Goal: Information Seeking & Learning: Find specific fact

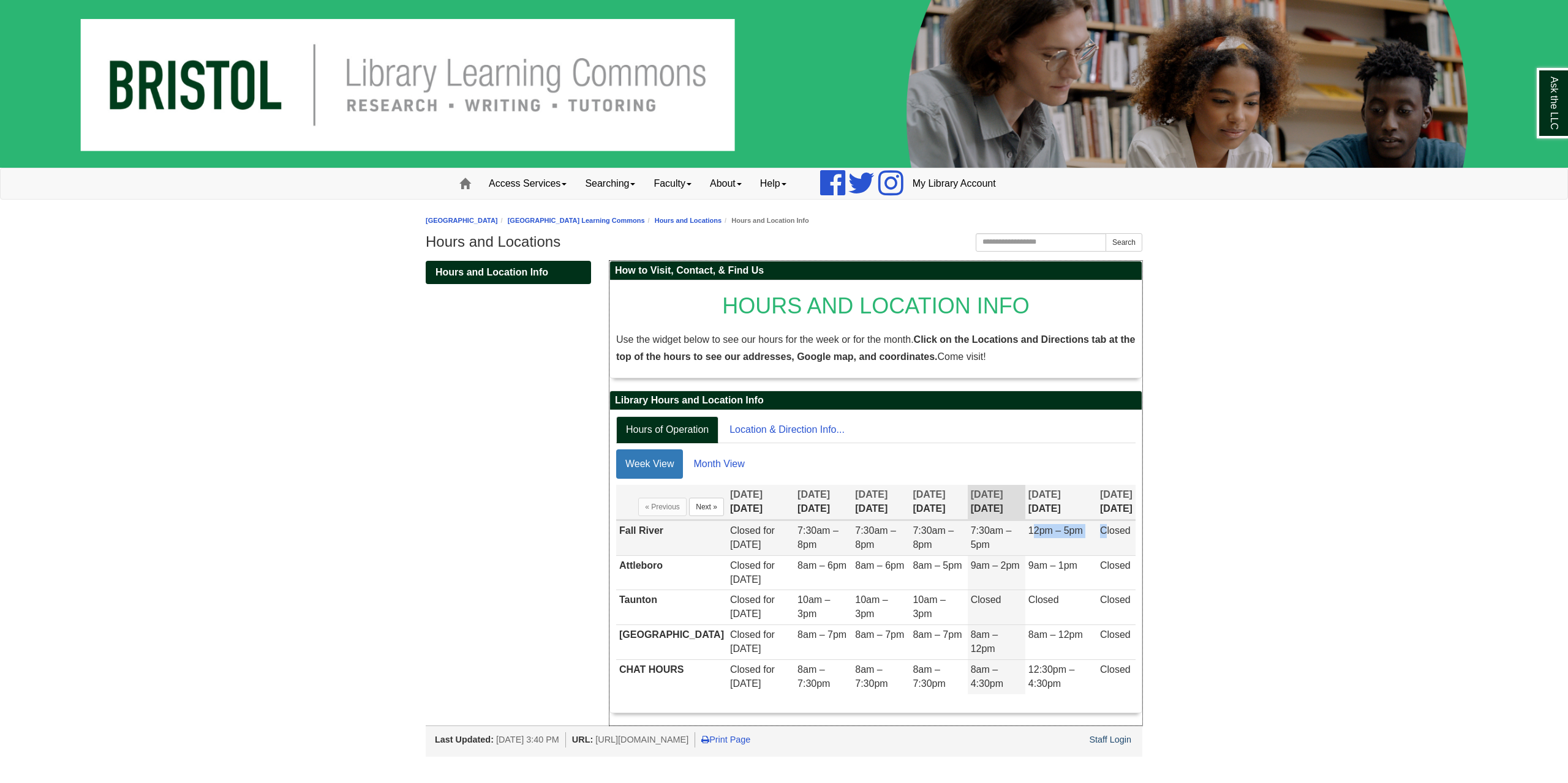
drag, startPoint x: 1033, startPoint y: 534, endPoint x: 1102, endPoint y: 529, distance: 69.2
click at [1102, 529] on tr "Fall River Closed for [DATE] 7:30am – 8pm 7:30am – 8pm 7:30am – 8pm 7:30am – 5p…" at bounding box center [876, 539] width 519 height 35
click at [1102, 529] on span "Closed" at bounding box center [1115, 531] width 30 height 10
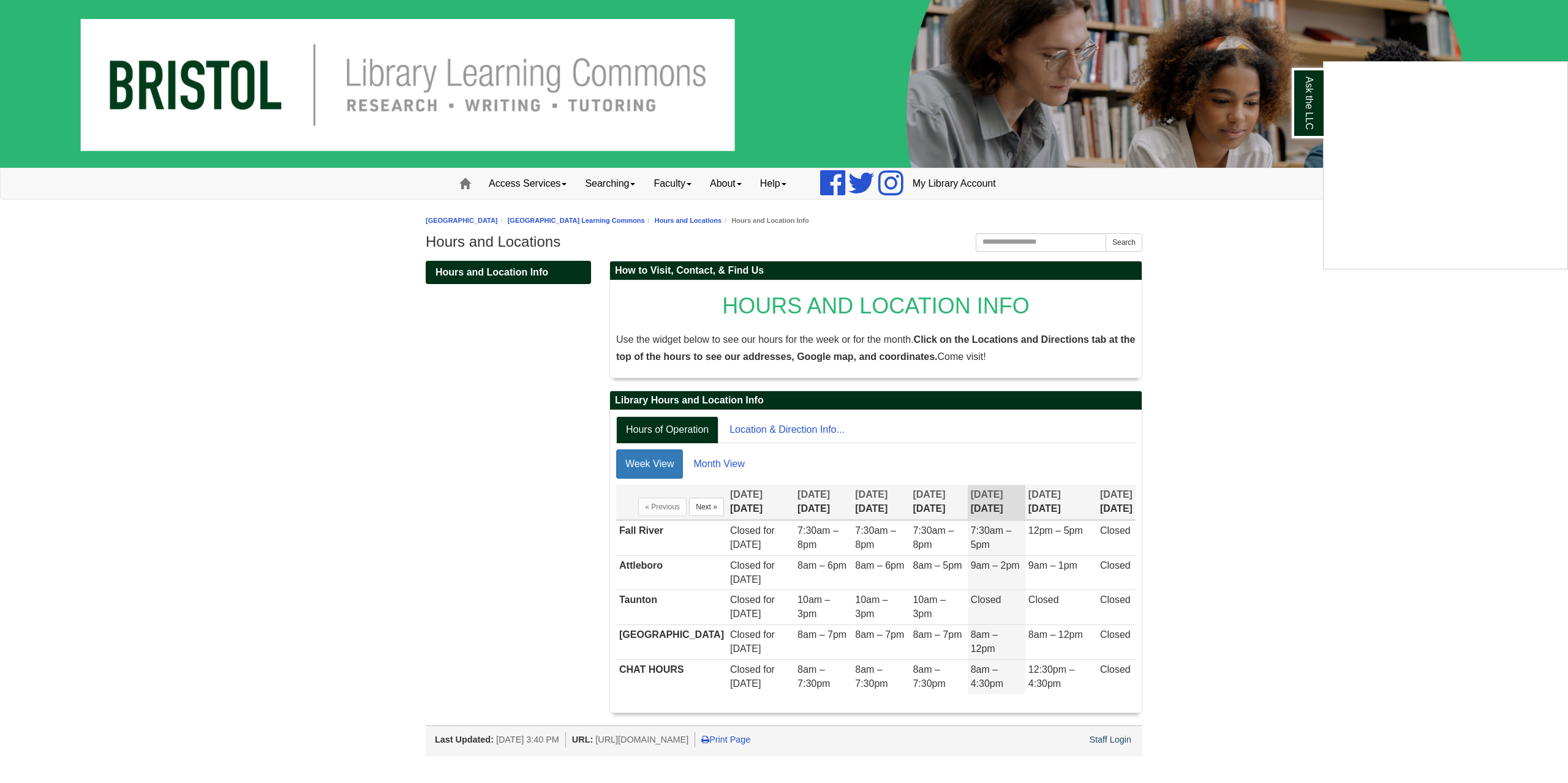
drag, startPoint x: 1113, startPoint y: 529, endPoint x: 1113, endPoint y: 637, distance: 108.0
click at [1113, 637] on div "Ask the LLC" at bounding box center [784, 392] width 1568 height 783
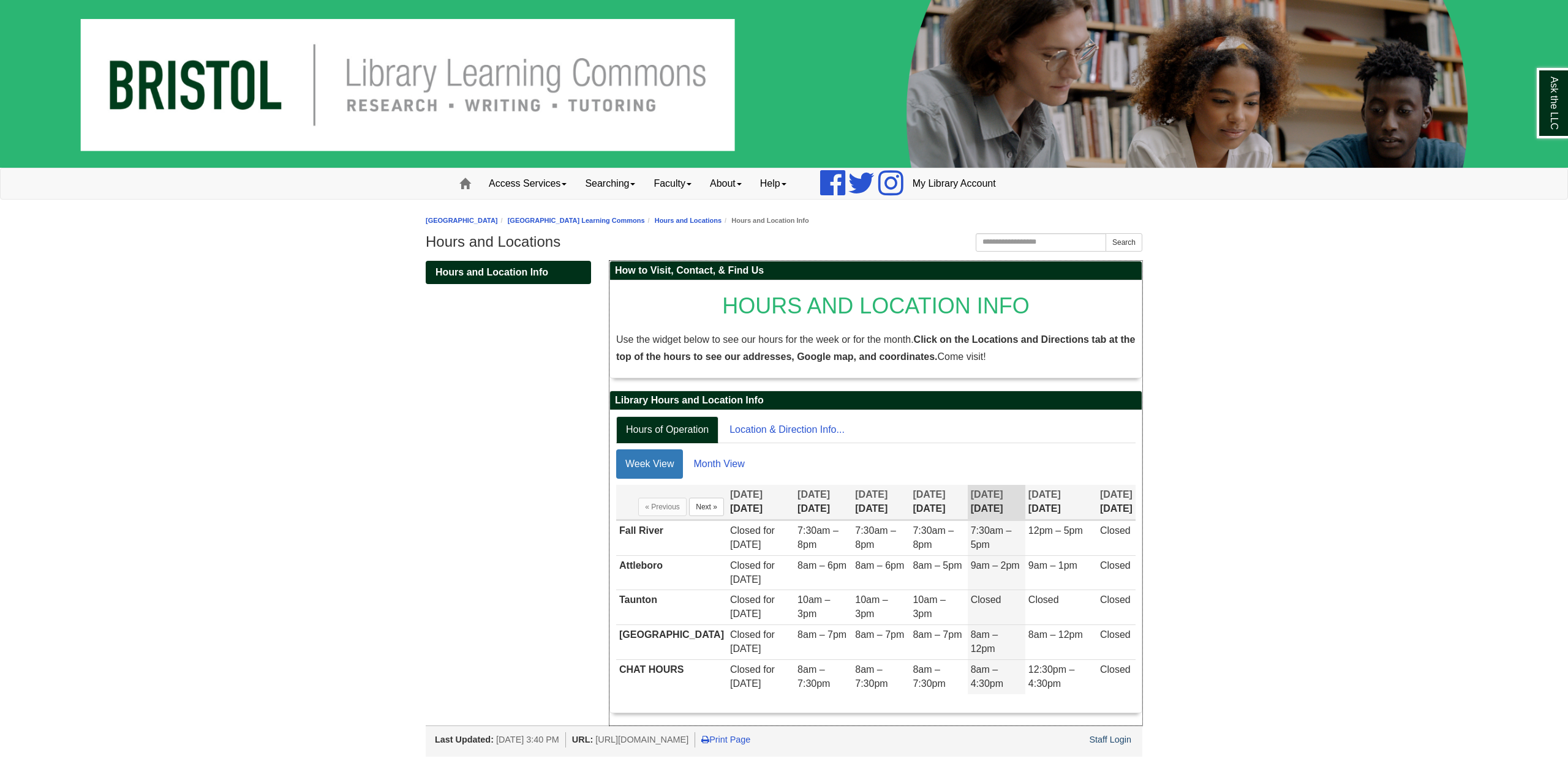
click at [1113, 637] on span "Closed" at bounding box center [1115, 634] width 30 height 10
drag, startPoint x: 973, startPoint y: 531, endPoint x: 1007, endPoint y: 551, distance: 39.4
click at [1007, 551] on td "7:30am – 5pm" at bounding box center [996, 539] width 57 height 35
drag, startPoint x: 976, startPoint y: 532, endPoint x: 999, endPoint y: 548, distance: 28.0
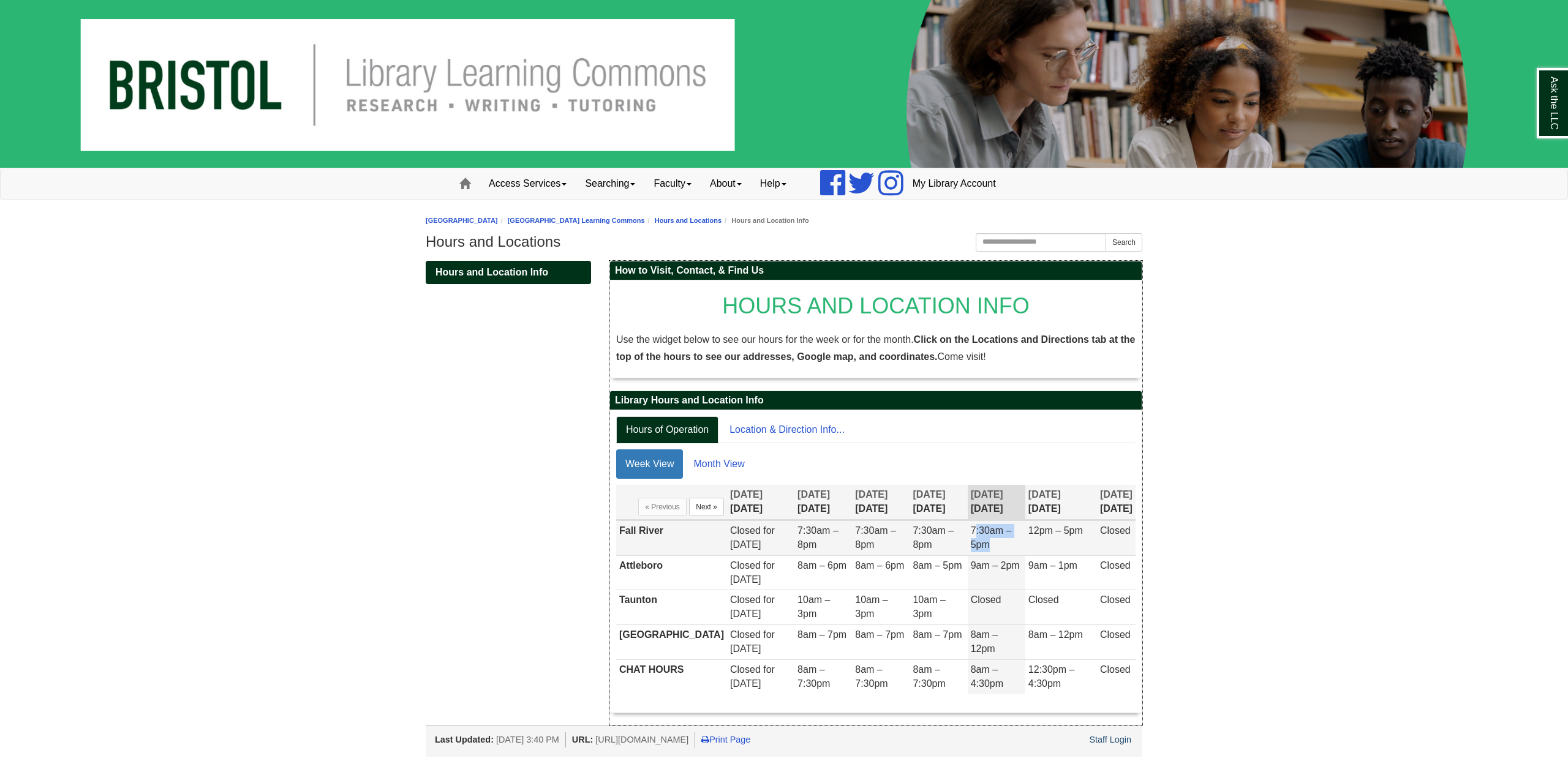
click at [999, 548] on td "7:30am – 5pm" at bounding box center [996, 539] width 57 height 35
drag, startPoint x: 1049, startPoint y: 530, endPoint x: 1139, endPoint y: 541, distance: 90.7
click at [1136, 541] on div "Display of Opening hours « Previous Next » [DATE] [DATE] [DATE] [DATE] [DATE] […" at bounding box center [876, 595] width 519 height 221
click at [1138, 541] on div "Hours of Operation Location & Direction Info... Week View Month View Display of…" at bounding box center [875, 561] width 532 height 302
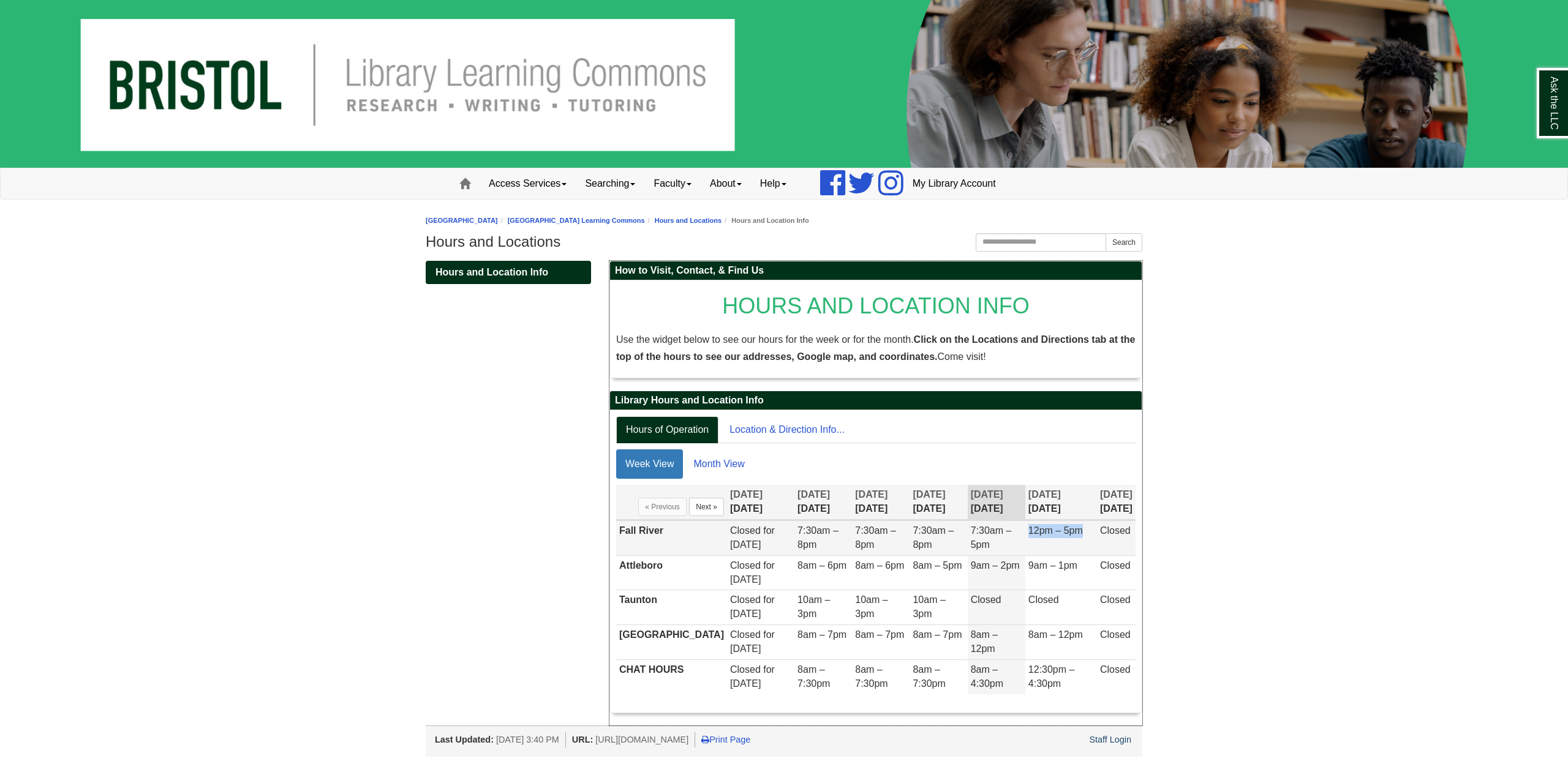
drag, startPoint x: 1085, startPoint y: 532, endPoint x: 1028, endPoint y: 532, distance: 57.0
click at [1028, 532] on td "12pm – 5pm" at bounding box center [1061, 539] width 72 height 35
click at [1028, 532] on span "12pm – 5pm" at bounding box center [1055, 531] width 54 height 10
drag, startPoint x: 1028, startPoint y: 532, endPoint x: 1076, endPoint y: 532, distance: 48.0
click at [1076, 532] on span "12pm – 5pm" at bounding box center [1055, 531] width 54 height 10
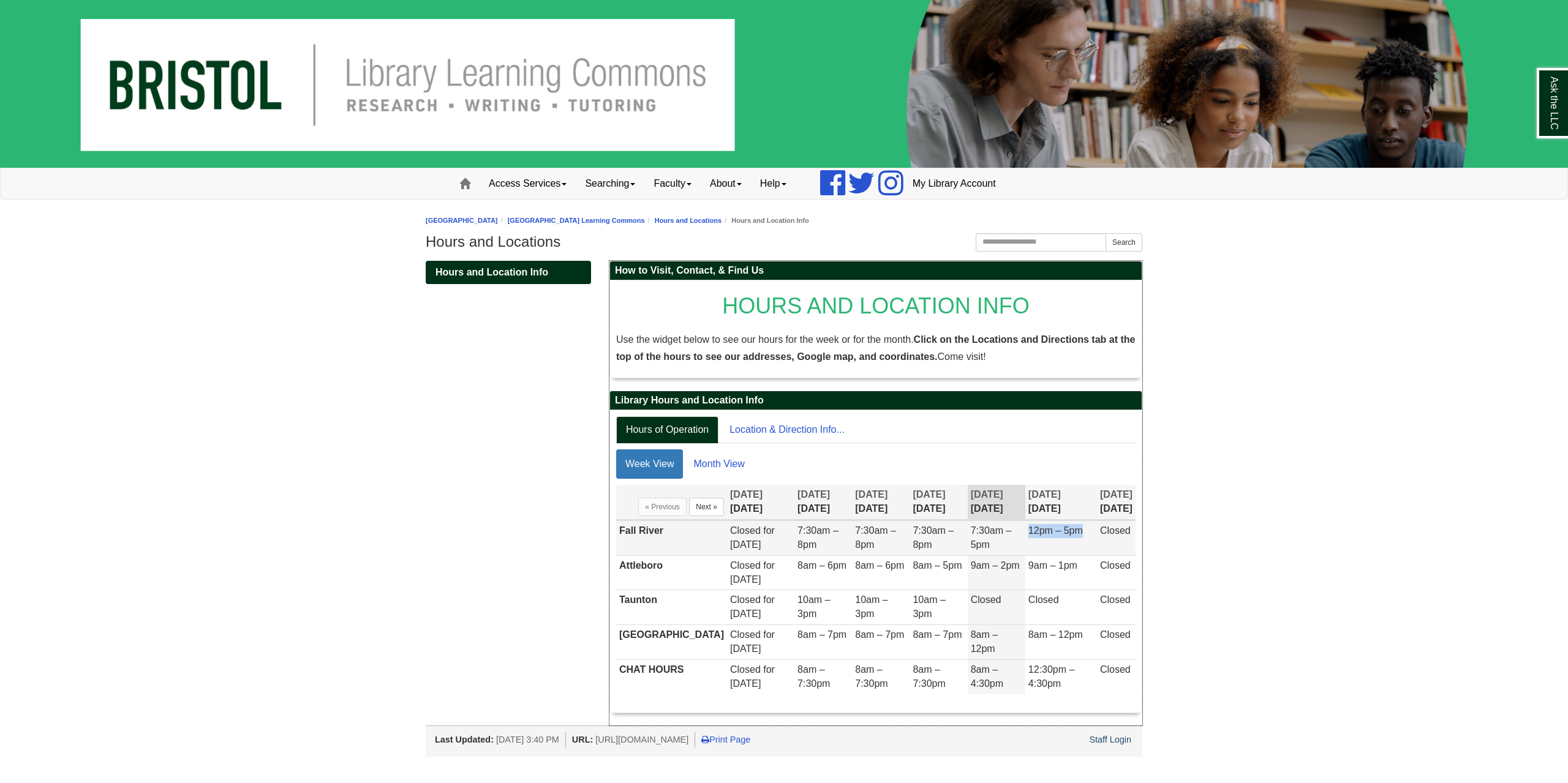
click at [1076, 532] on span "12pm – 5pm" at bounding box center [1055, 531] width 54 height 10
drag, startPoint x: 1036, startPoint y: 498, endPoint x: 1071, endPoint y: 515, distance: 38.9
click at [1068, 518] on th "[DATE] [DATE]" at bounding box center [1061, 502] width 72 height 35
click at [1071, 515] on th "[DATE] [DATE]" at bounding box center [1061, 502] width 72 height 35
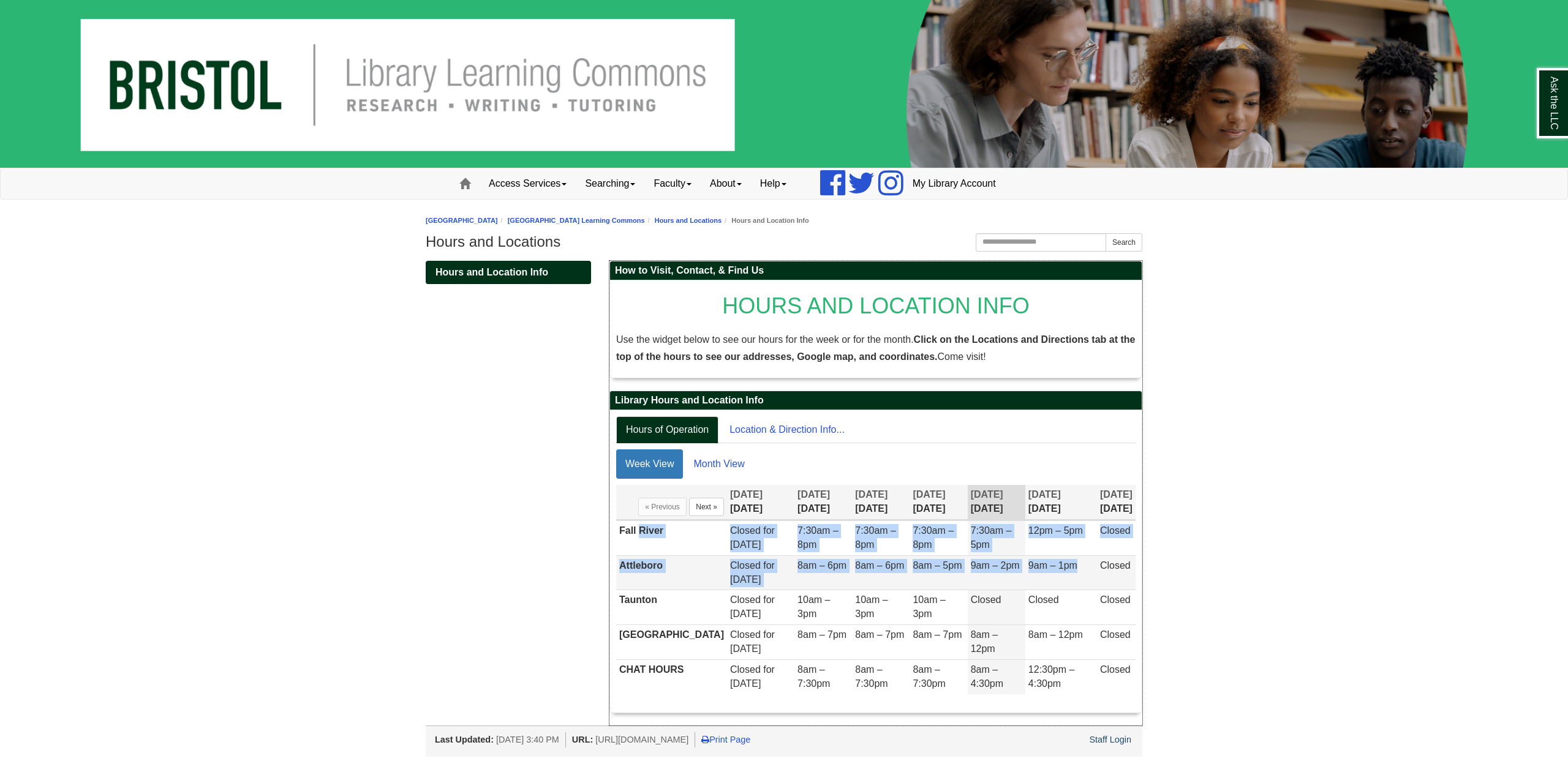
drag, startPoint x: 719, startPoint y: 543, endPoint x: 1090, endPoint y: 576, distance: 372.5
click at [1090, 576] on tbody "[GEOGRAPHIC_DATA] for [DATE] 7:30am – 8pm 7:30am – 8pm 7:30am – 8pm 7:30am – 5p…" at bounding box center [876, 608] width 519 height 173
click at [1090, 576] on td "9am – 1pm" at bounding box center [1061, 573] width 72 height 35
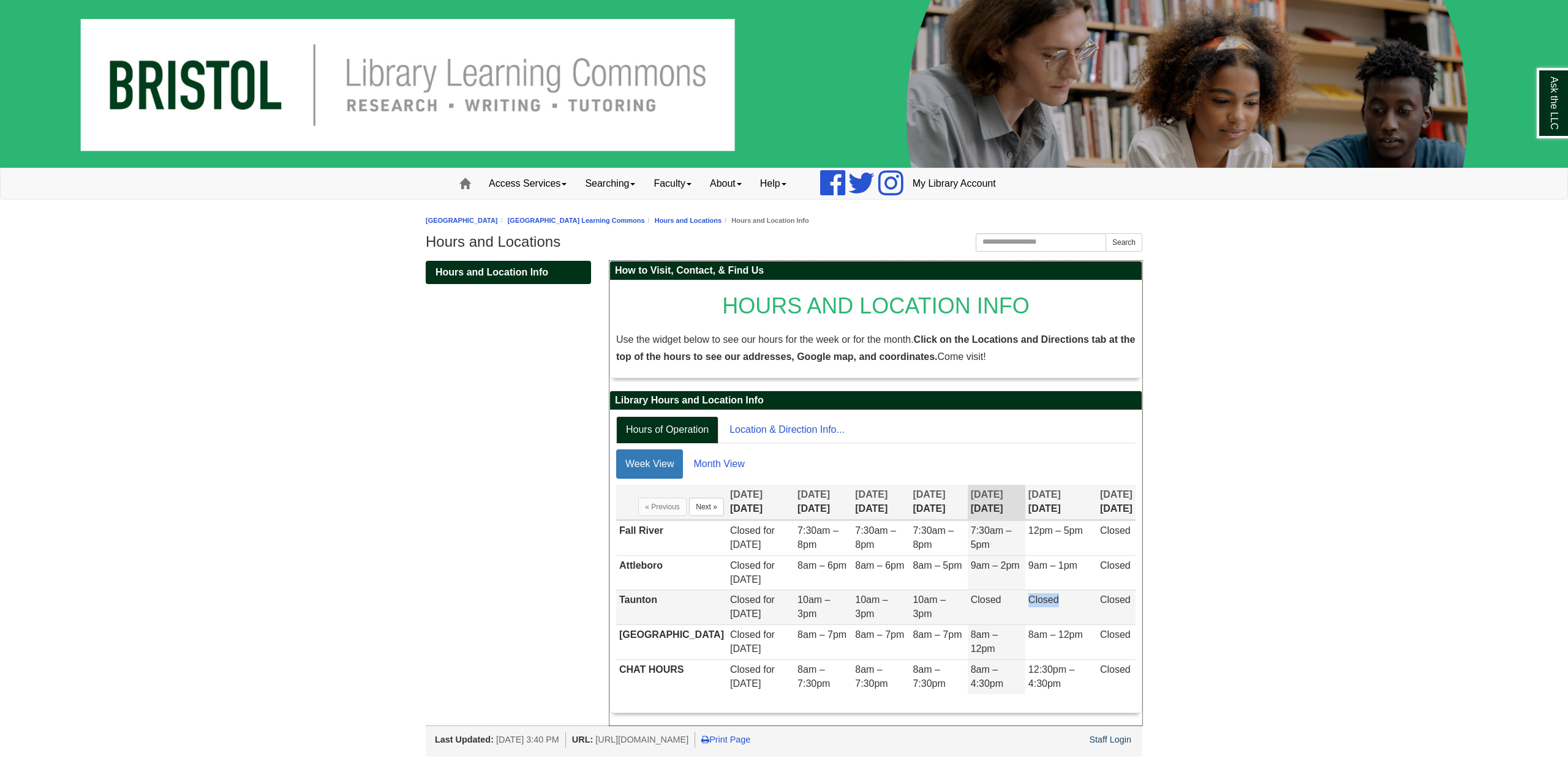
drag, startPoint x: 1072, startPoint y: 601, endPoint x: 1014, endPoint y: 605, distance: 58.1
click at [1004, 605] on tr "Taunton Closed for [DATE] 10am – 3pm 10am – 3pm 10am – 3pm Closed Closed Closed" at bounding box center [876, 608] width 519 height 35
click at [1028, 605] on span "Closed" at bounding box center [1044, 600] width 30 height 10
drag, startPoint x: 1041, startPoint y: 635, endPoint x: 1086, endPoint y: 634, distance: 45.0
click at [1086, 634] on td "8am – 12pm" at bounding box center [1061, 642] width 72 height 35
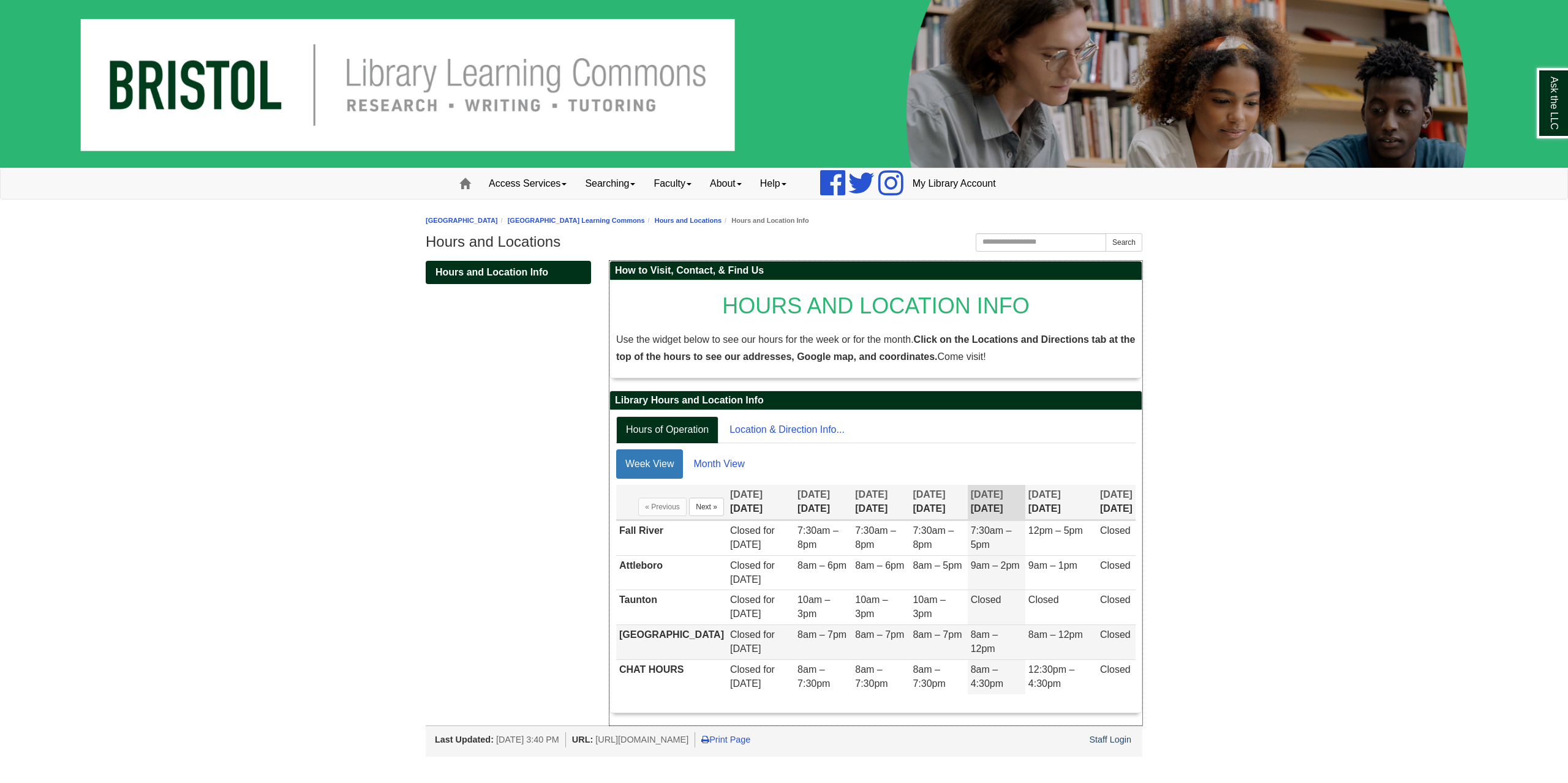
click at [1086, 634] on td "8am – 12pm" at bounding box center [1061, 642] width 72 height 35
drag, startPoint x: 1081, startPoint y: 669, endPoint x: 1042, endPoint y: 690, distance: 44.3
click at [1042, 690] on td "12:30pm – 4:30pm" at bounding box center [1061, 676] width 72 height 34
